Goal: Transaction & Acquisition: Book appointment/travel/reservation

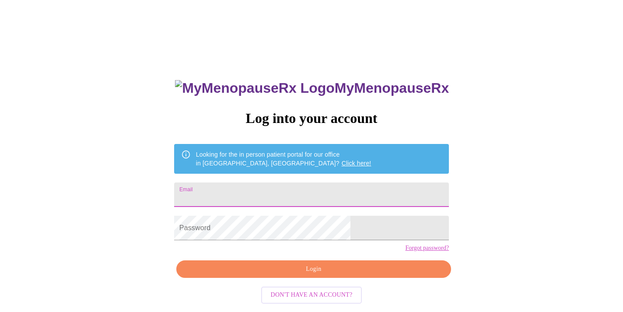
type input "[EMAIL_ADDRESS][DOMAIN_NAME]"
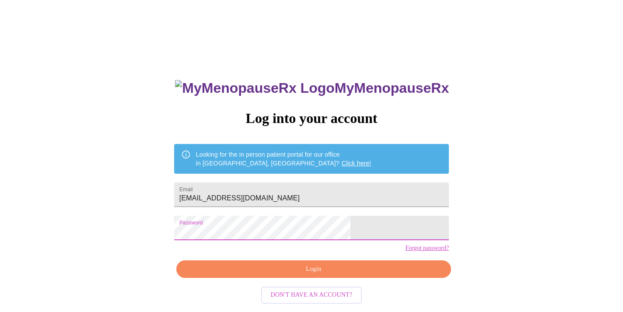
click at [321, 275] on span "Login" at bounding box center [313, 269] width 254 height 11
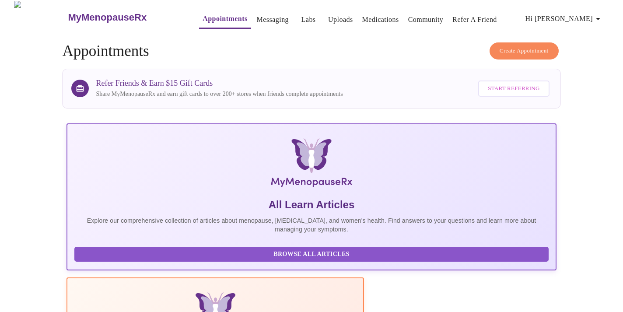
scroll to position [3, 0]
click at [516, 47] on span "Create Appointment" at bounding box center [523, 50] width 49 height 10
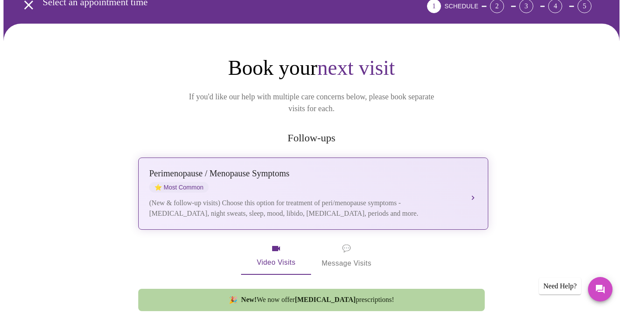
scroll to position [48, 0]
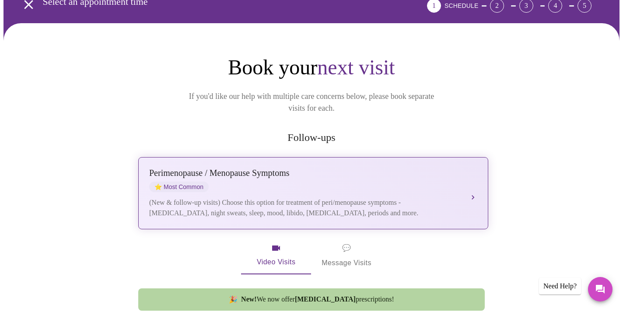
click at [265, 179] on div "[MEDICAL_DATA] / Menopause Symptoms ⭐ Most Common (New & follow-up visits) Choo…" at bounding box center [313, 193] width 328 height 50
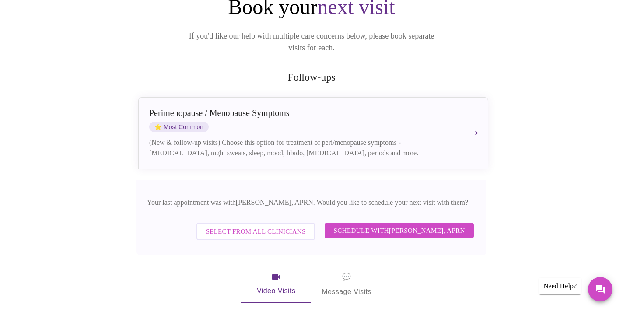
click at [439, 225] on span "Schedule with [PERSON_NAME], APRN" at bounding box center [399, 230] width 132 height 11
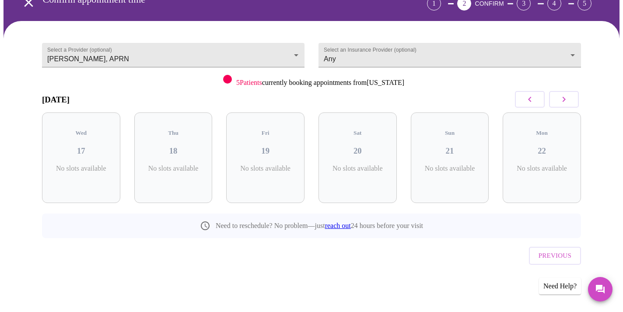
scroll to position [32, 0]
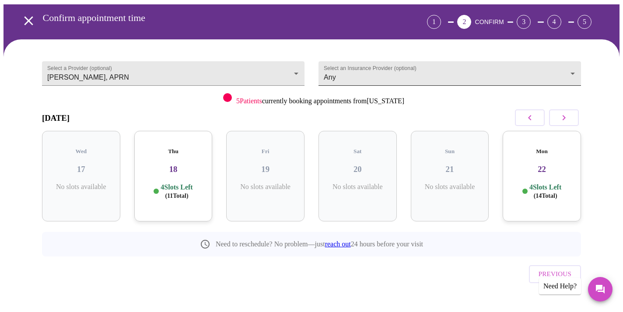
click at [571, 66] on body "MyMenopauseRx Appointments Messaging Labs Uploads Medications Community Refer a…" at bounding box center [311, 149] width 616 height 355
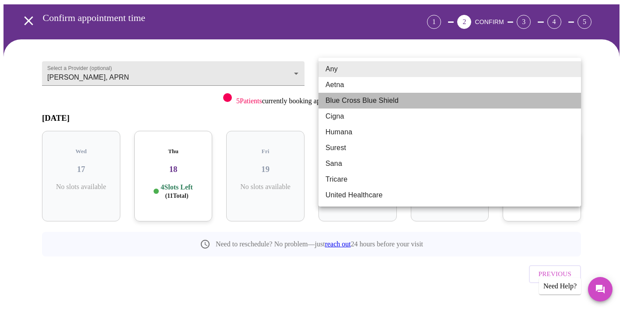
click at [485, 103] on li "Blue Cross Blue Shield" at bounding box center [449, 101] width 262 height 16
type input "Blue Cross Blue Shield"
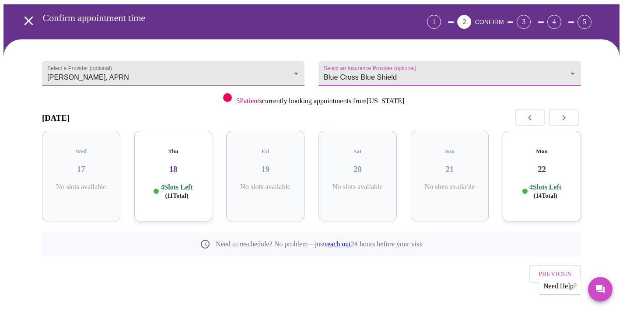
click at [568, 117] on icon "button" at bounding box center [563, 117] width 10 height 10
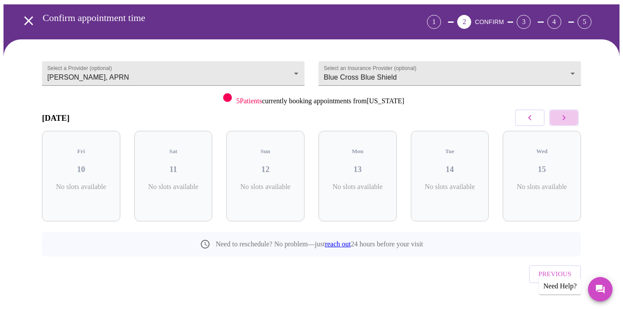
click at [568, 117] on icon "button" at bounding box center [563, 117] width 10 height 10
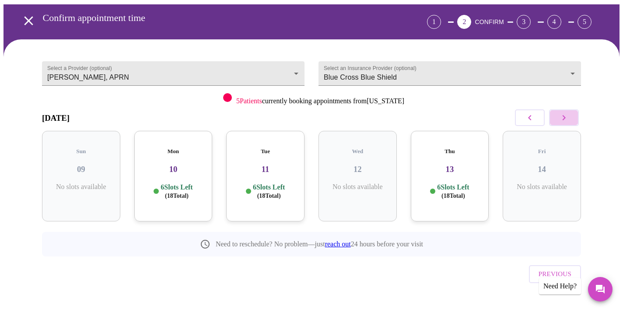
click at [568, 117] on icon "button" at bounding box center [563, 117] width 10 height 10
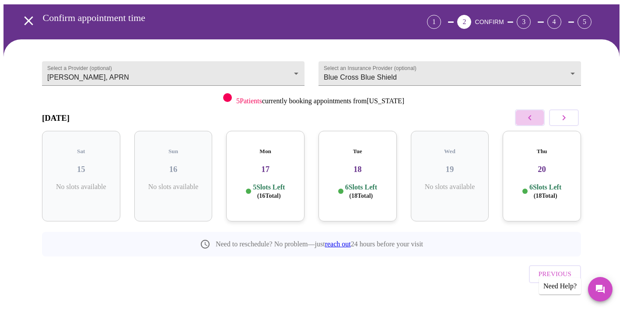
click at [521, 119] on button "button" at bounding box center [530, 117] width 30 height 17
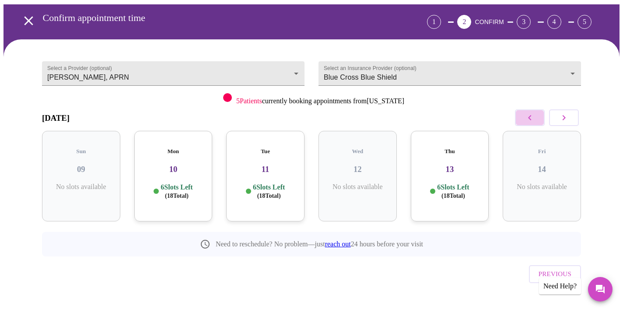
click at [521, 119] on button "button" at bounding box center [530, 117] width 30 height 17
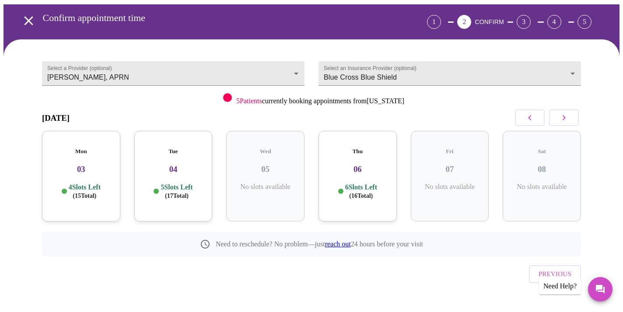
click at [83, 183] on p "4 Slots Left ( 15 Total)" at bounding box center [85, 191] width 32 height 17
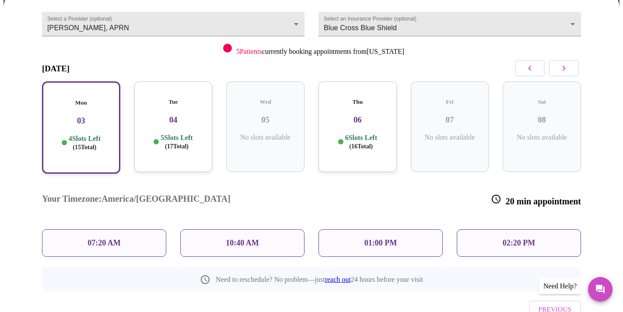
scroll to position [81, 0]
click at [368, 238] on p "01:00 PM" at bounding box center [380, 242] width 32 height 9
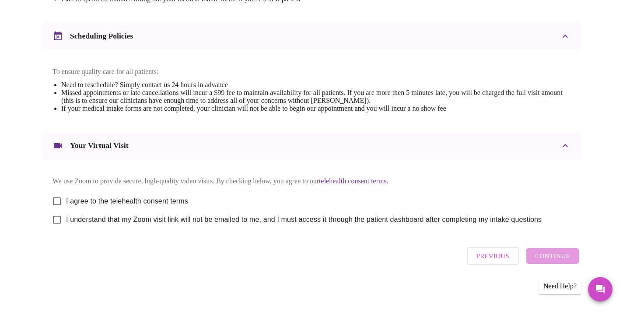
scroll to position [322, 0]
click at [56, 198] on input "I agree to the telehealth consent terms" at bounding box center [57, 201] width 18 height 18
checkbox input "true"
click at [57, 219] on input "I understand that my Zoom visit link will not be emailed to me, and I must acce…" at bounding box center [57, 219] width 18 height 18
checkbox input "true"
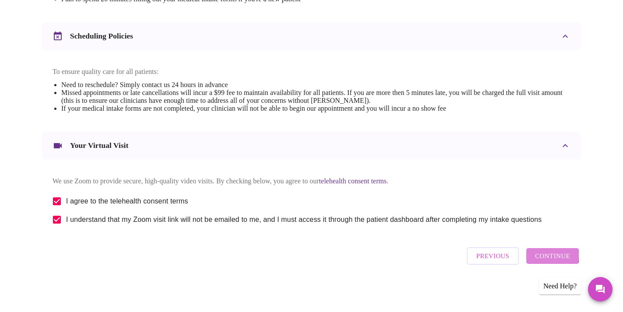
click at [546, 258] on span "Continue" at bounding box center [552, 255] width 35 height 11
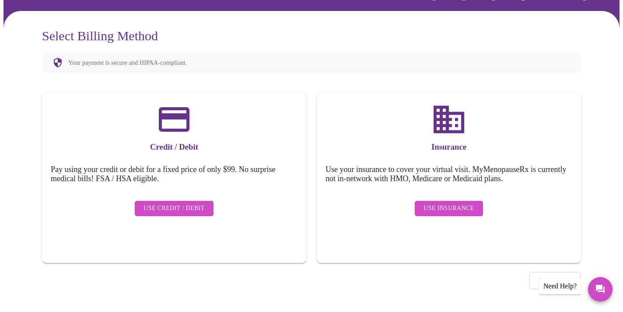
click at [463, 204] on span "Use Insurance" at bounding box center [448, 208] width 50 height 11
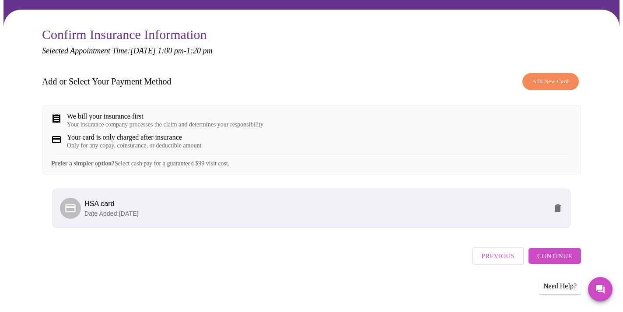
scroll to position [69, 0]
click at [556, 260] on span "Continue" at bounding box center [554, 255] width 35 height 11
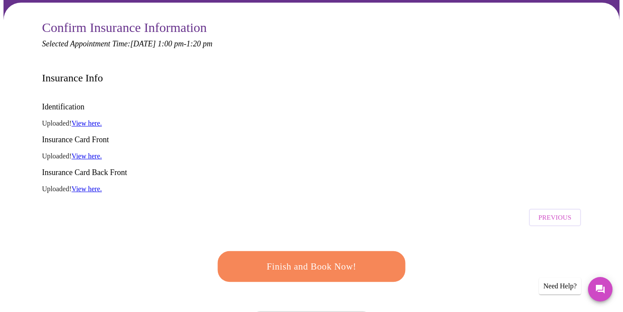
click at [324, 251] on button "Finish and Book Now!" at bounding box center [311, 266] width 188 height 31
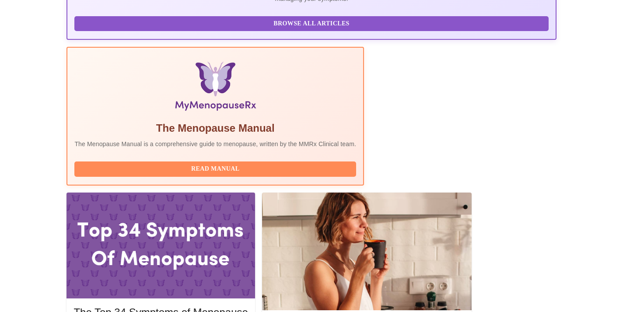
scroll to position [233, 0]
